Goal: Find specific page/section: Find specific page/section

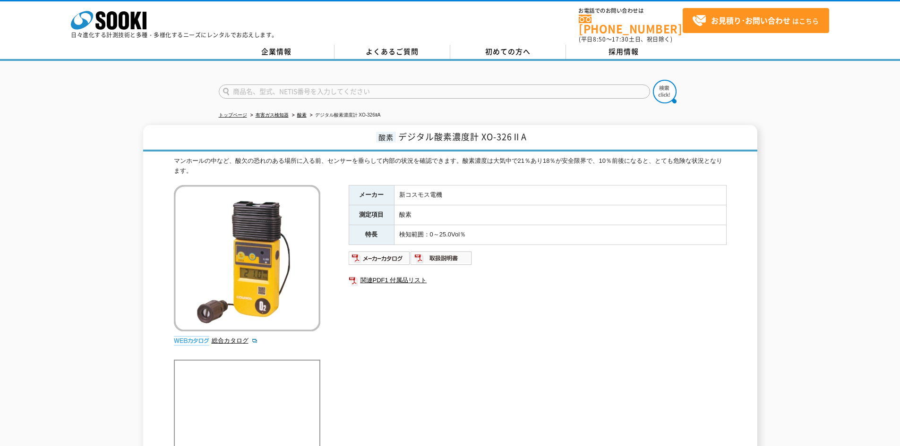
click at [251, 85] on input "text" at bounding box center [434, 92] width 431 height 14
click at [653, 80] on button at bounding box center [665, 92] width 24 height 24
drag, startPoint x: 234, startPoint y: 85, endPoint x: 260, endPoint y: 80, distance: 26.6
click at [234, 85] on input "ぉ326" at bounding box center [434, 92] width 431 height 14
type input "xo326"
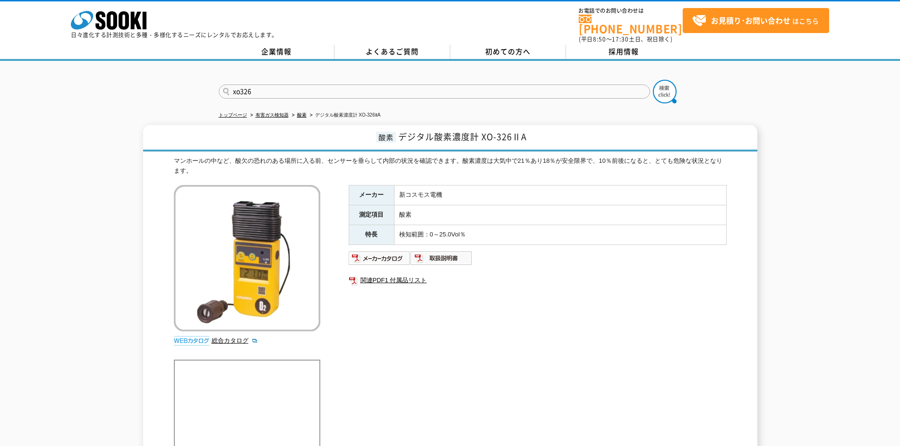
click at [653, 80] on button at bounding box center [665, 92] width 24 height 24
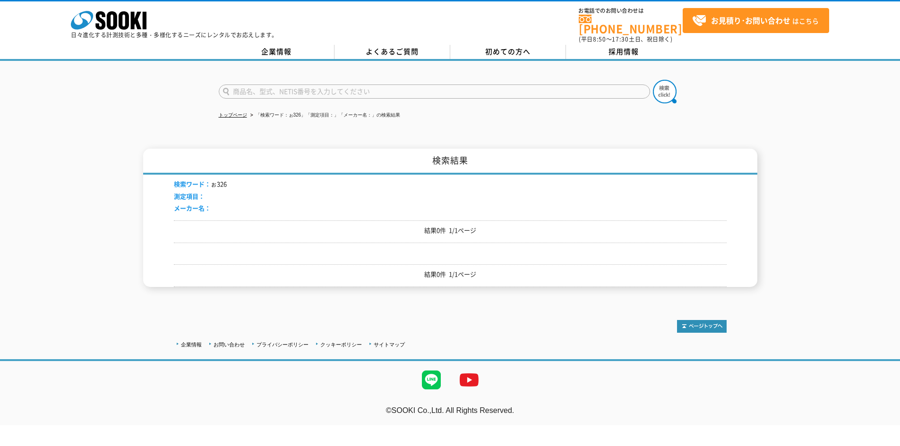
click at [362, 85] on input "text" at bounding box center [434, 92] width 431 height 14
